Goal: Transaction & Acquisition: Obtain resource

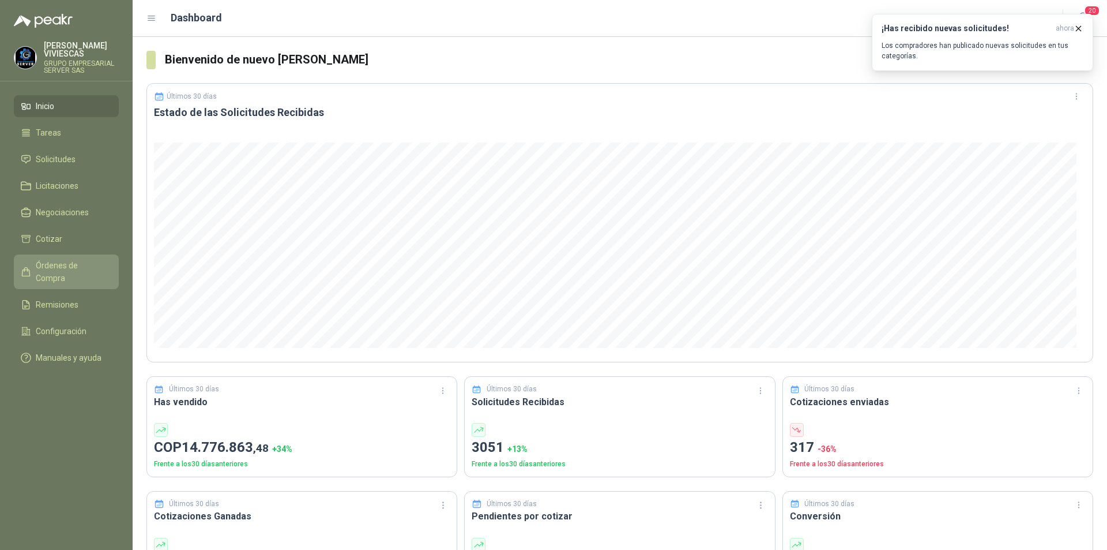
click at [76, 269] on span "Órdenes de Compra" at bounding box center [72, 271] width 72 height 25
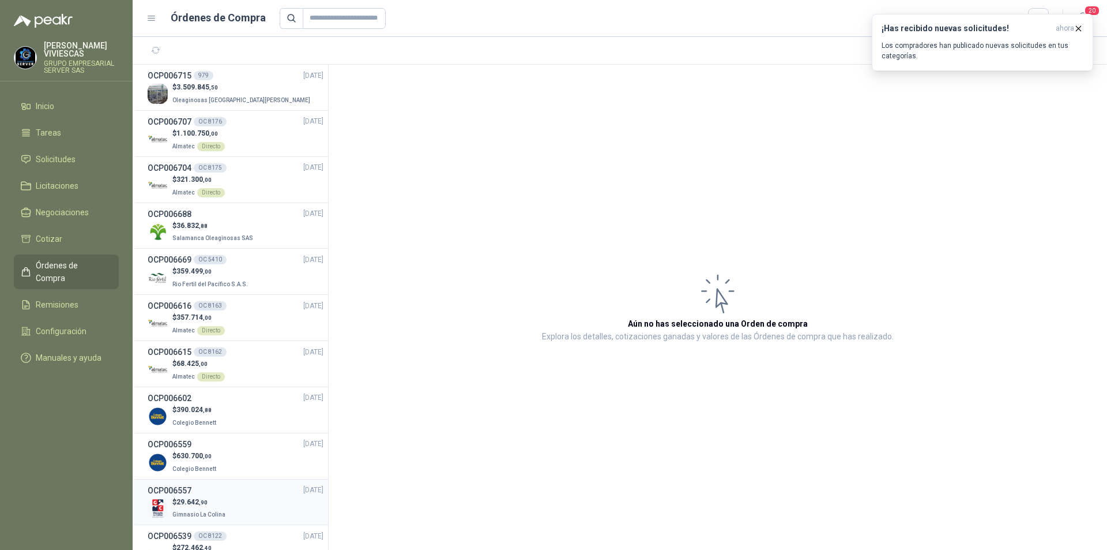
click at [269, 510] on div "$ 29.642 ,90 Gimnasio La Colina" at bounding box center [236, 509] width 176 height 24
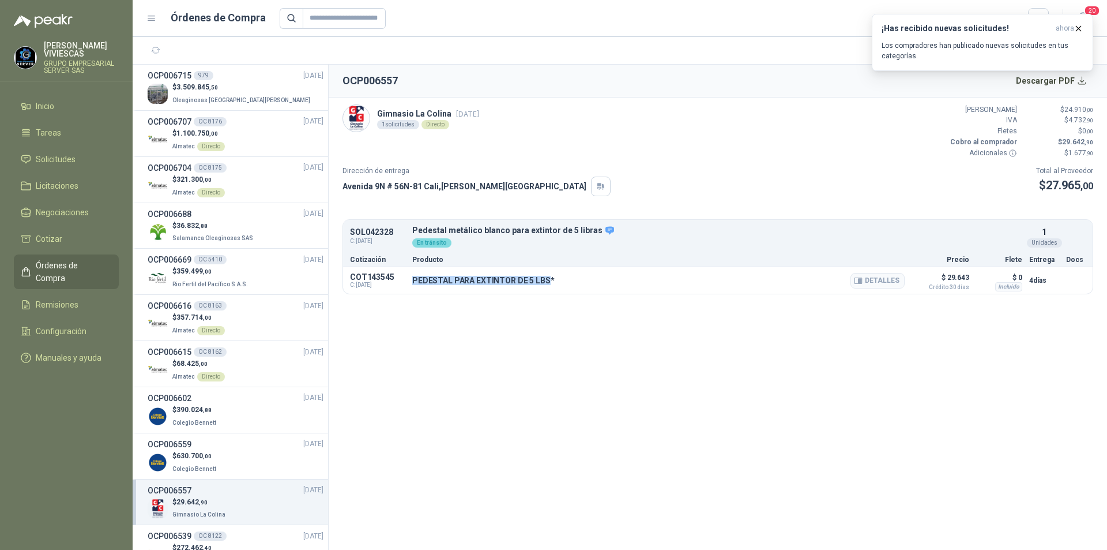
drag, startPoint x: 412, startPoint y: 278, endPoint x: 546, endPoint y: 280, distance: 134.4
click at [546, 280] on div "COT143545 C: [DATE] PEDESTAL PARA EXTINTOR DE 5 LBS* Detalles $ 29.643 Crédito …" at bounding box center [718, 280] width 750 height 27
copy p "PEDESTAL PARA EXTINTOR DE 5 LBS"
click at [1076, 25] on icon "button" at bounding box center [1079, 29] width 10 height 10
click at [888, 280] on button "Detalles" at bounding box center [878, 281] width 54 height 16
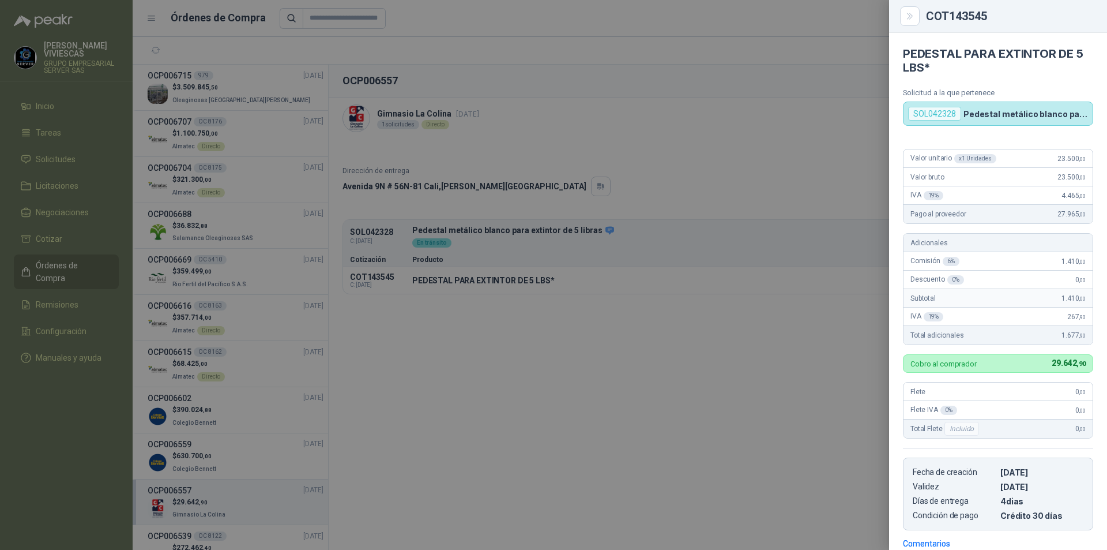
click at [783, 172] on div at bounding box center [553, 275] width 1107 height 550
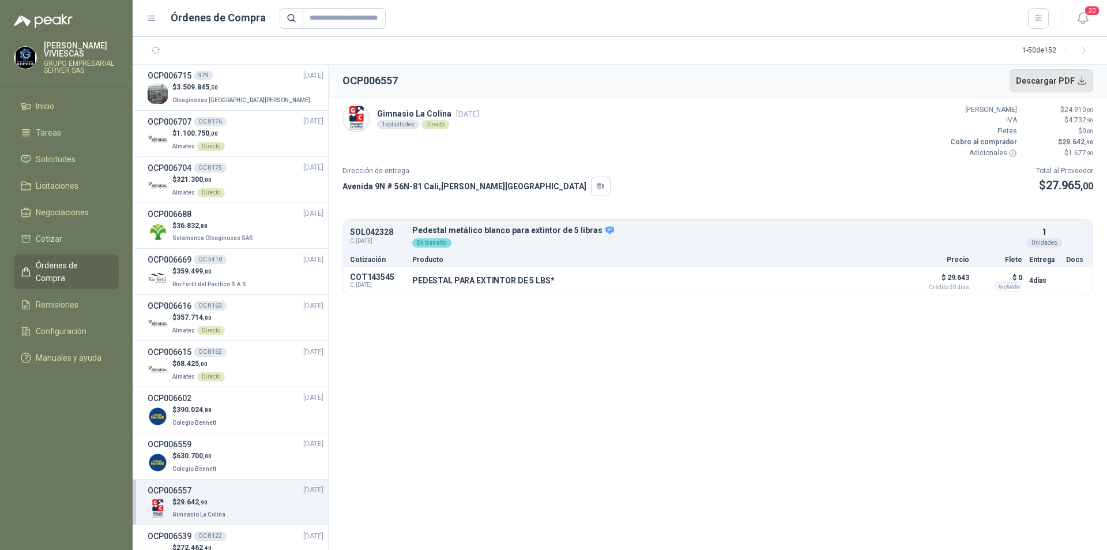
click at [1077, 77] on button "Descargar PDF" at bounding box center [1052, 80] width 84 height 23
click at [59, 108] on li "Inicio" at bounding box center [66, 106] width 91 height 13
